Goal: Find specific page/section: Find specific page/section

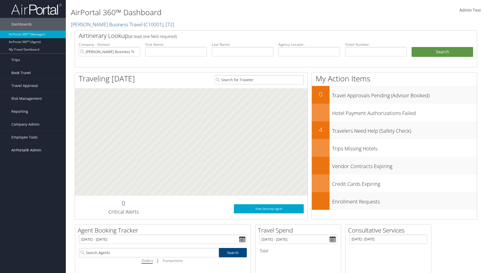
click at [33, 150] on span "AirPortal® Admin" at bounding box center [26, 150] width 30 height 13
click at [33, 183] on link "Service Profiles" at bounding box center [33, 183] width 66 height 8
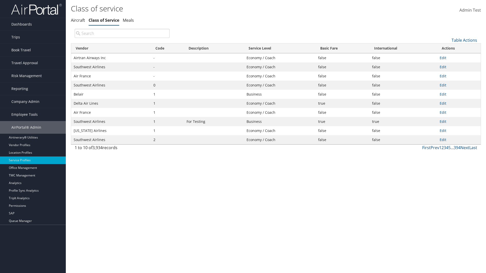
type input "Airtran Airways Inc"
